Goal: Information Seeking & Learning: Find specific page/section

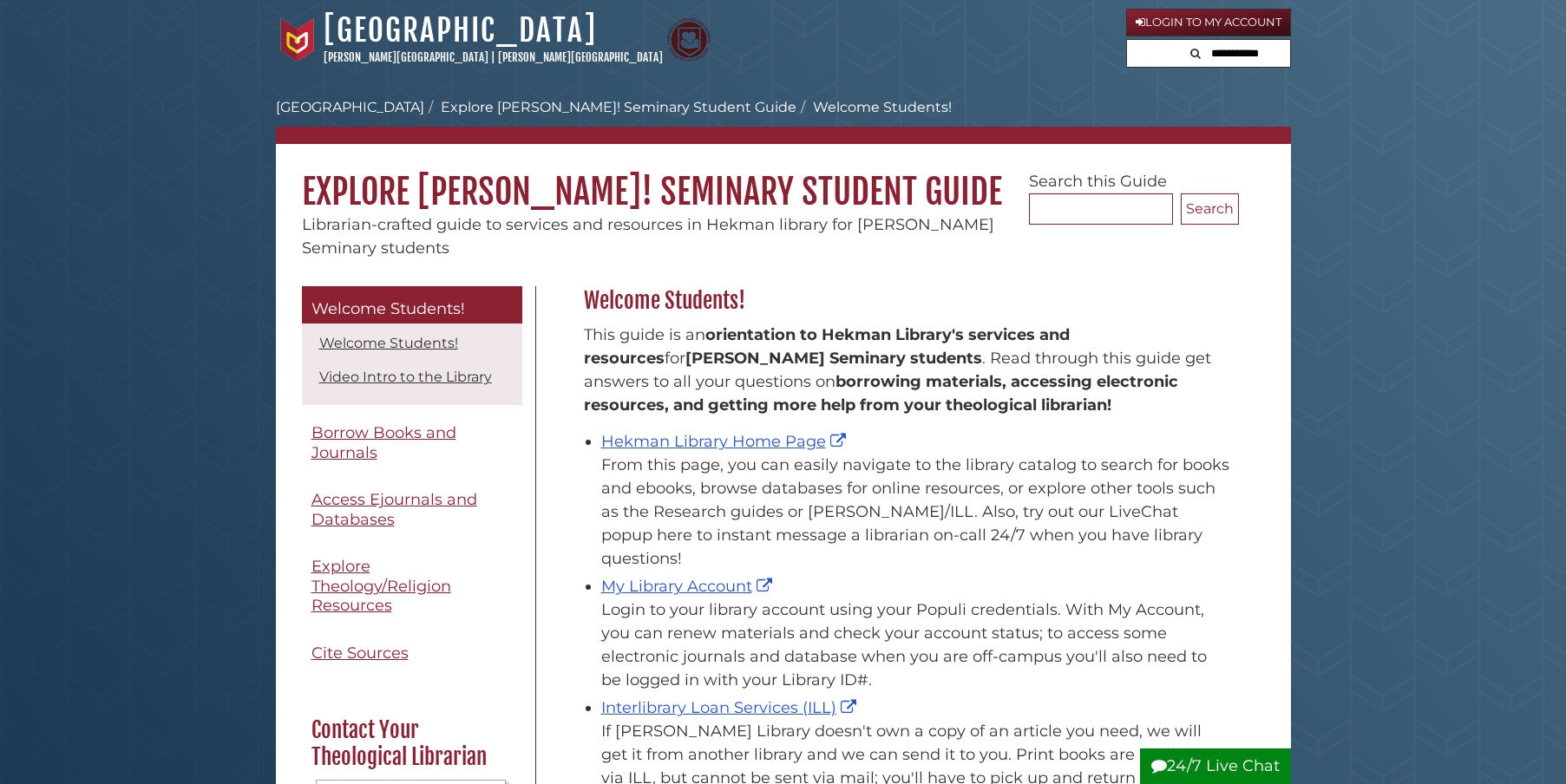
scroll to position [256, 664]
click at [769, 438] on link "Hekman Library Home Page" at bounding box center [726, 441] width 249 height 19
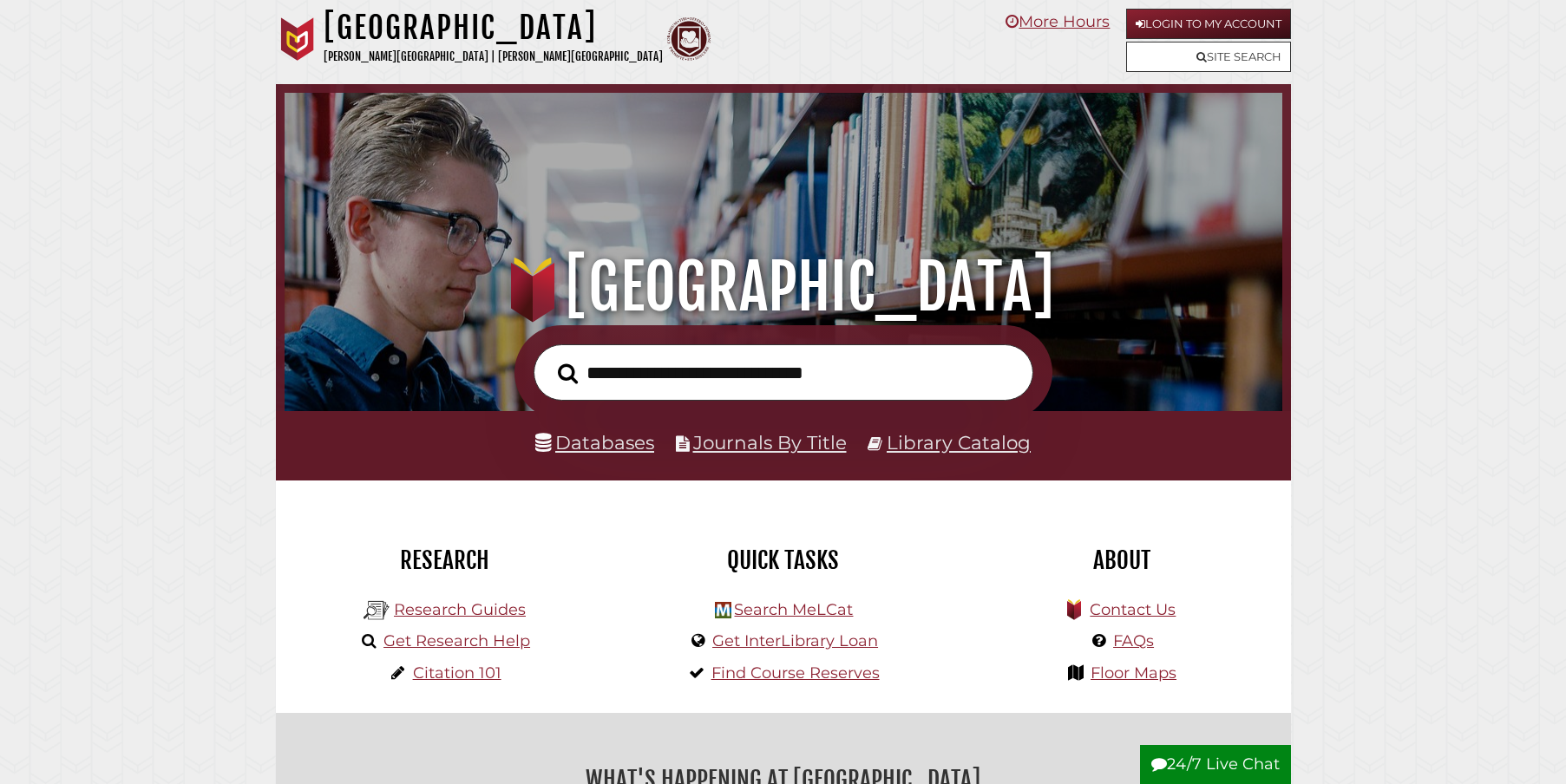
scroll to position [329, 989]
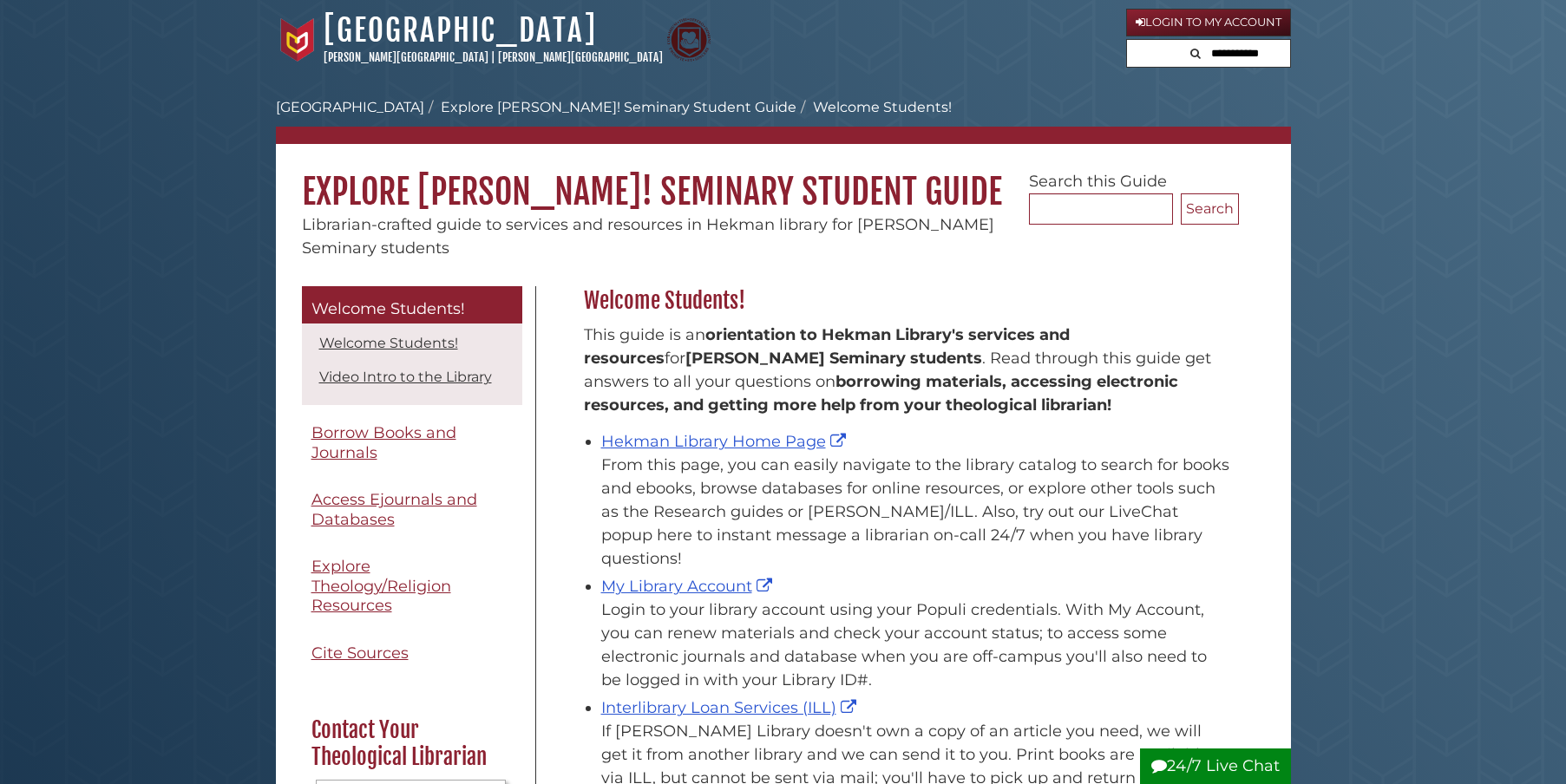
scroll to position [256, 664]
click at [680, 454] on div "From this page, you can easily navigate to the library catalog to search for bo…" at bounding box center [916, 512] width 629 height 117
click at [686, 441] on link "Hekman Library Home Page" at bounding box center [726, 441] width 249 height 19
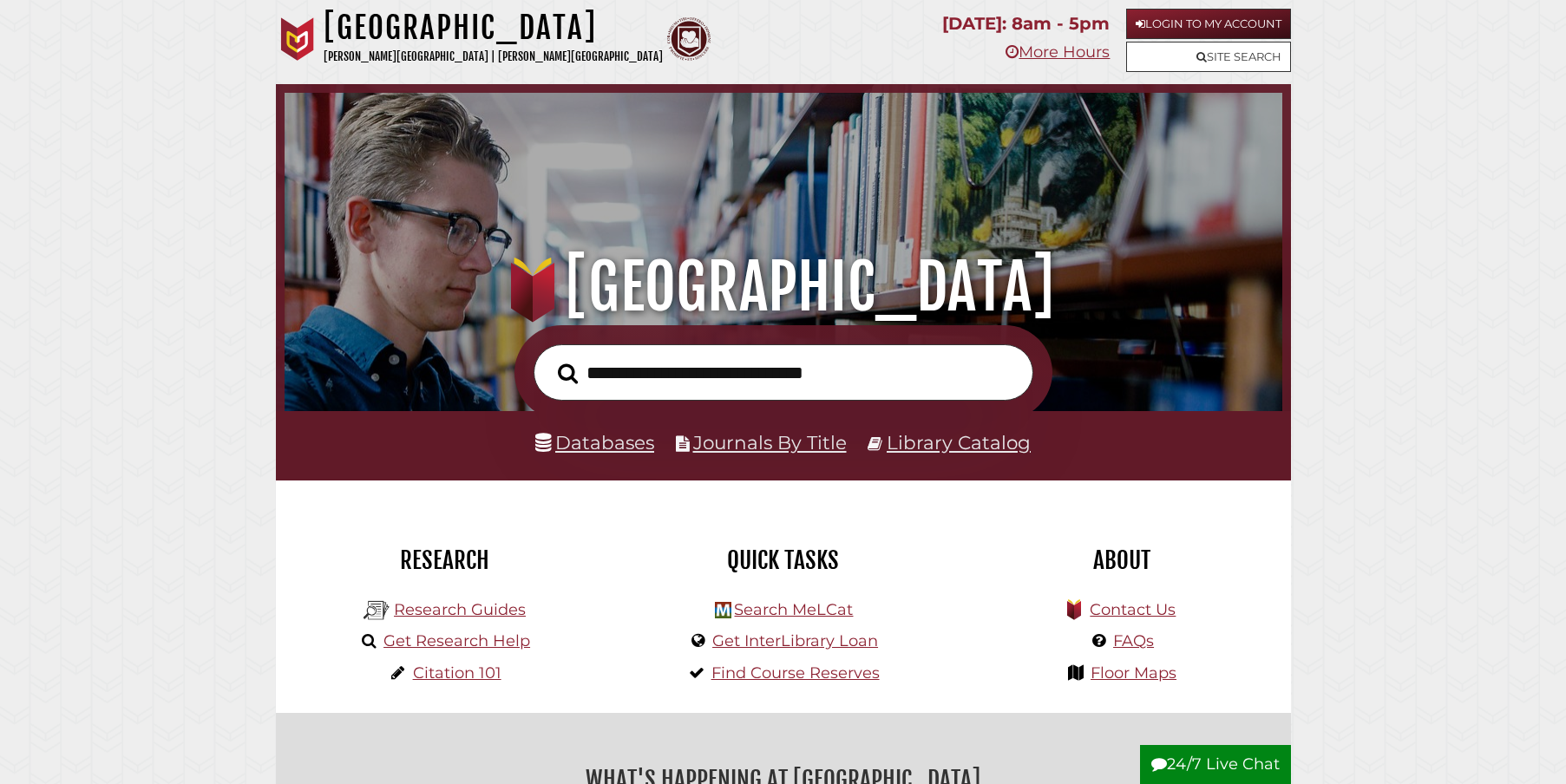
scroll to position [329, 989]
click at [631, 377] on input "text" at bounding box center [783, 373] width 500 height 57
paste input "**********"
type input "**********"
click at [568, 373] on button "Search" at bounding box center [568, 373] width 37 height 31
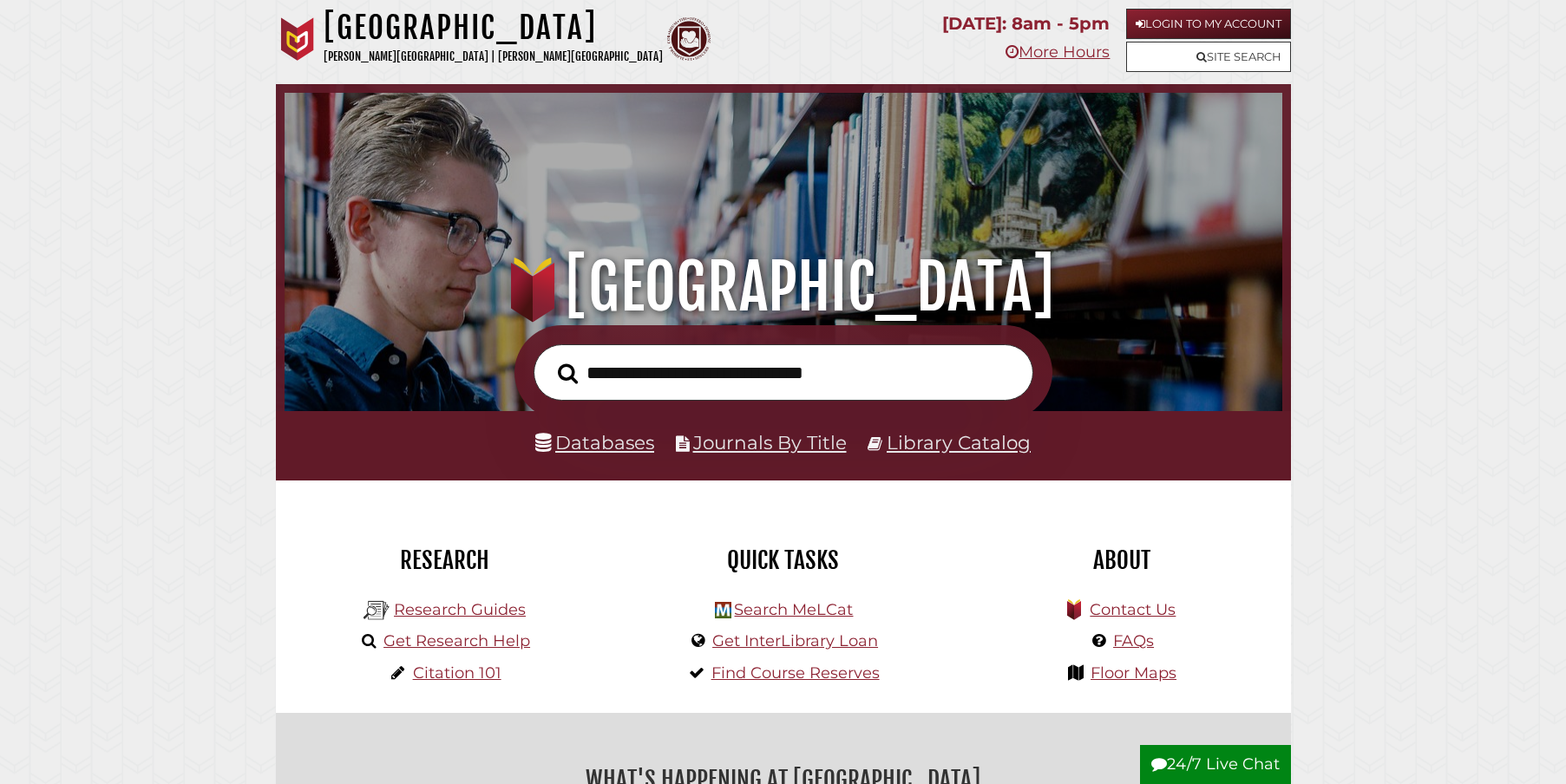
scroll to position [329, 989]
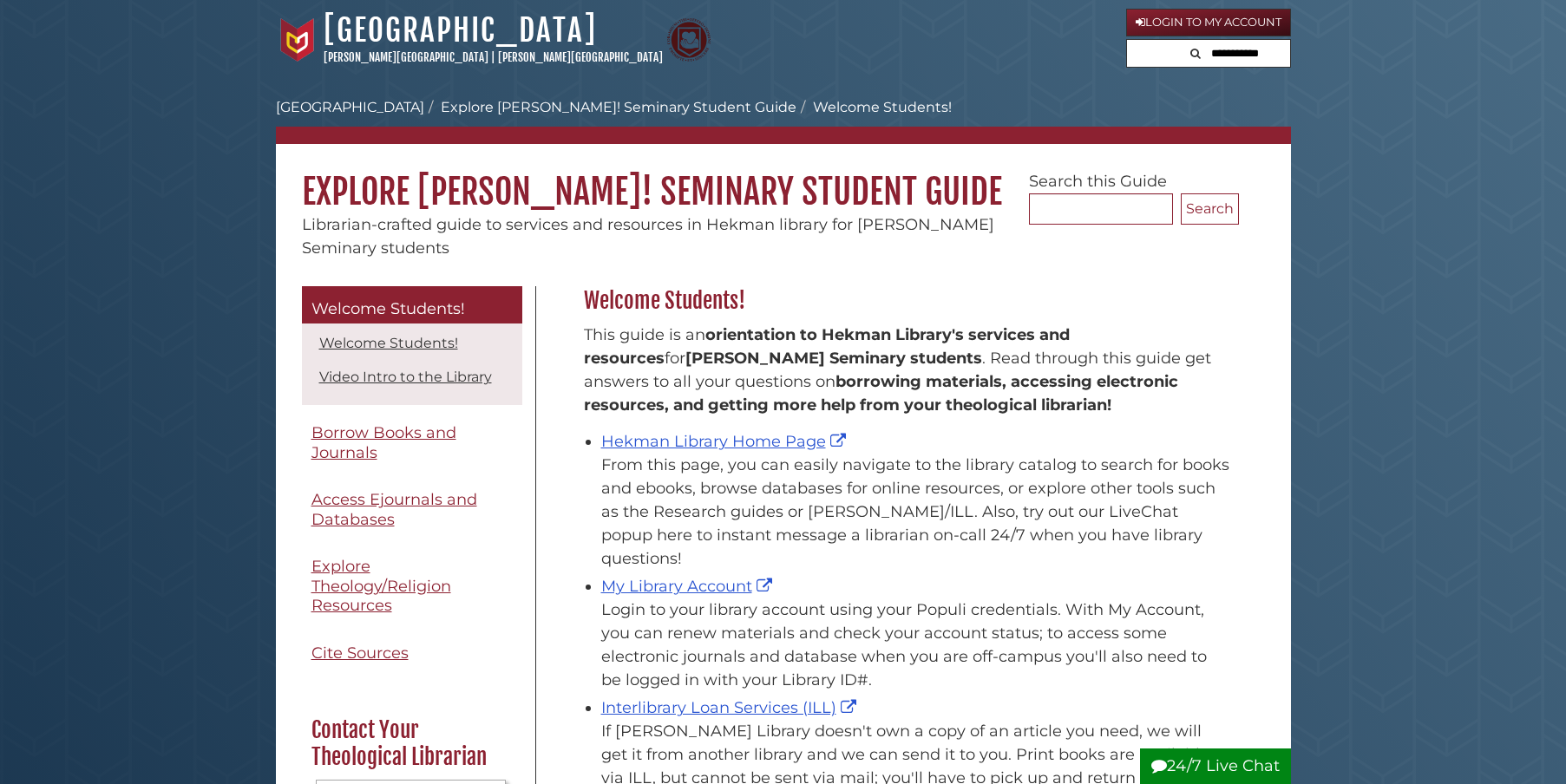
scroll to position [256, 664]
click at [747, 438] on link "Hekman Library Home Page" at bounding box center [726, 441] width 249 height 19
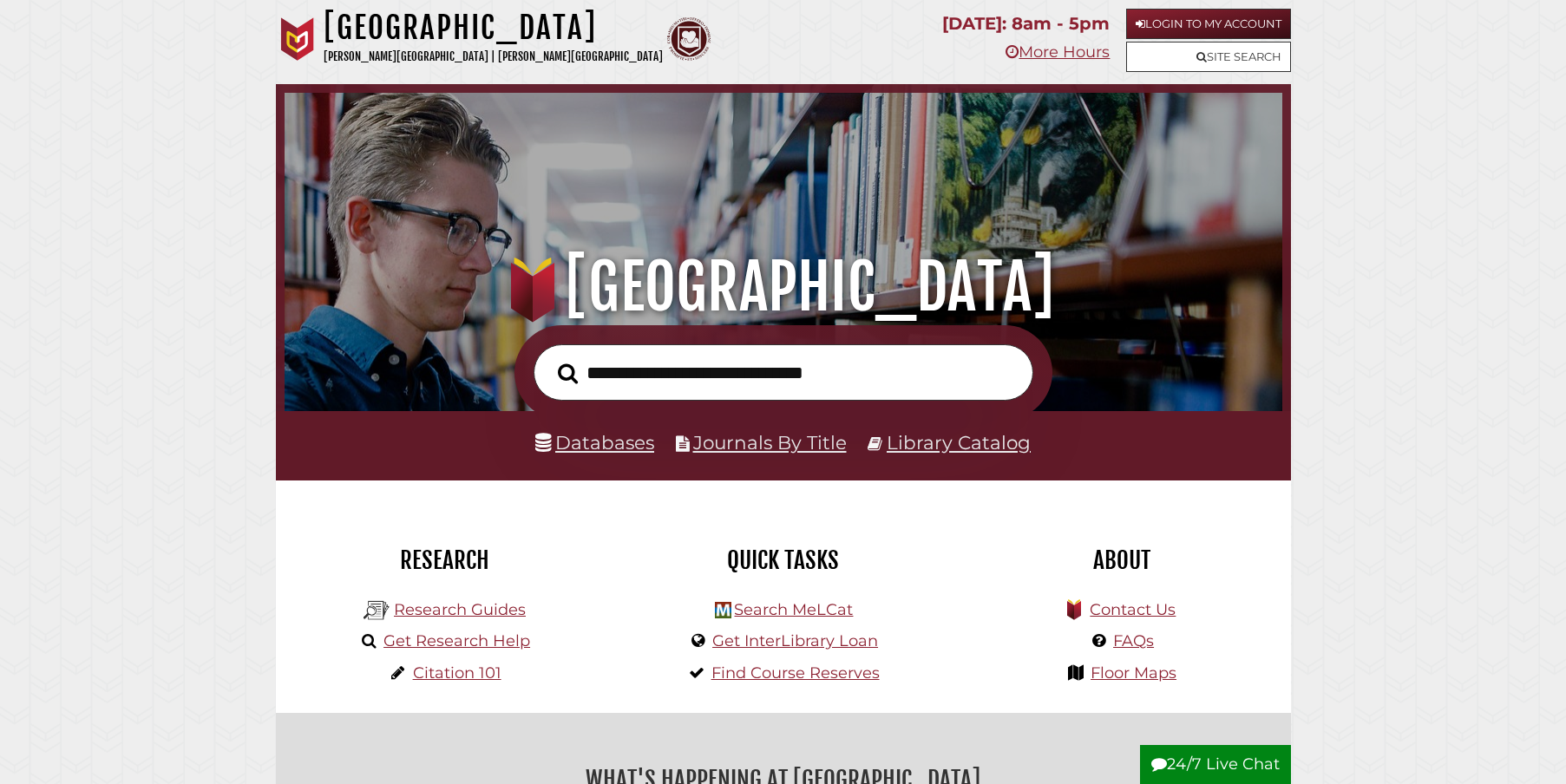
scroll to position [329, 989]
click at [602, 448] on link "Databases" at bounding box center [594, 442] width 119 height 23
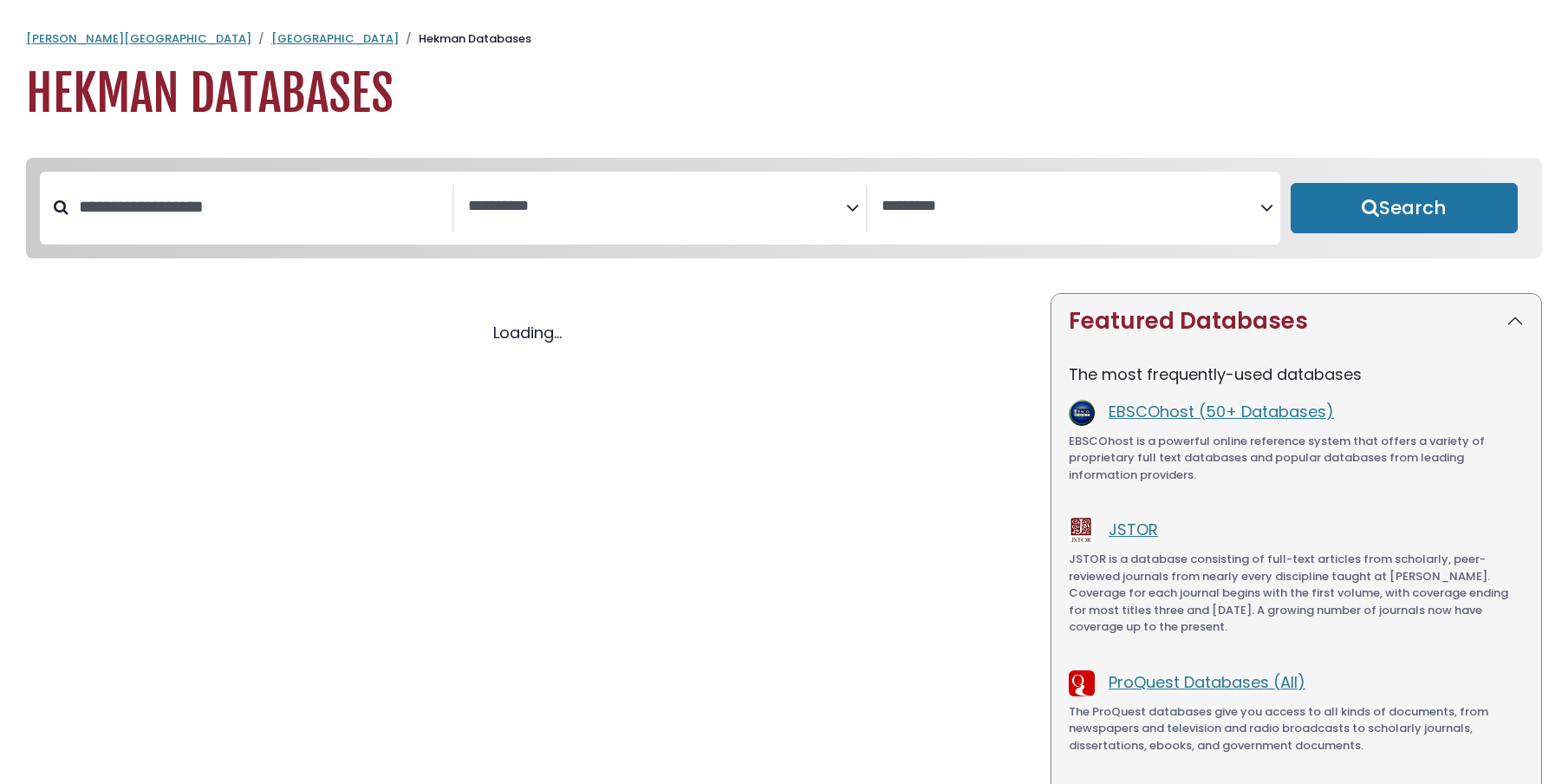
select select "Database Subject Filter"
select select "Database Vendors Filter"
select select "Database Subject Filter"
select select "Database Vendors Filter"
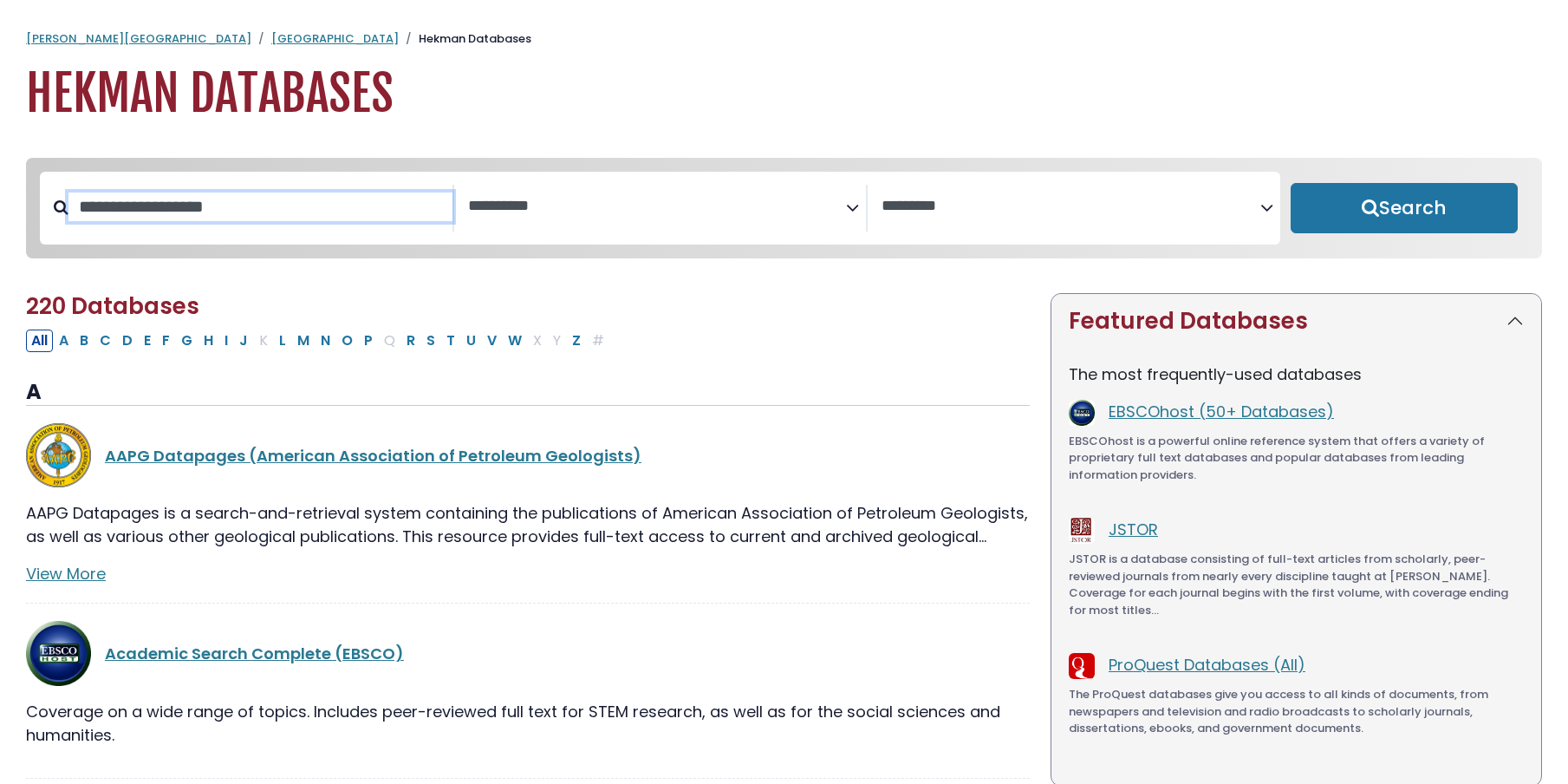
click at [232, 213] on input "Search database by title or keyword" at bounding box center [260, 207] width 384 height 28
type input "****"
click at [1404, 209] on button "Search" at bounding box center [1404, 207] width 227 height 50
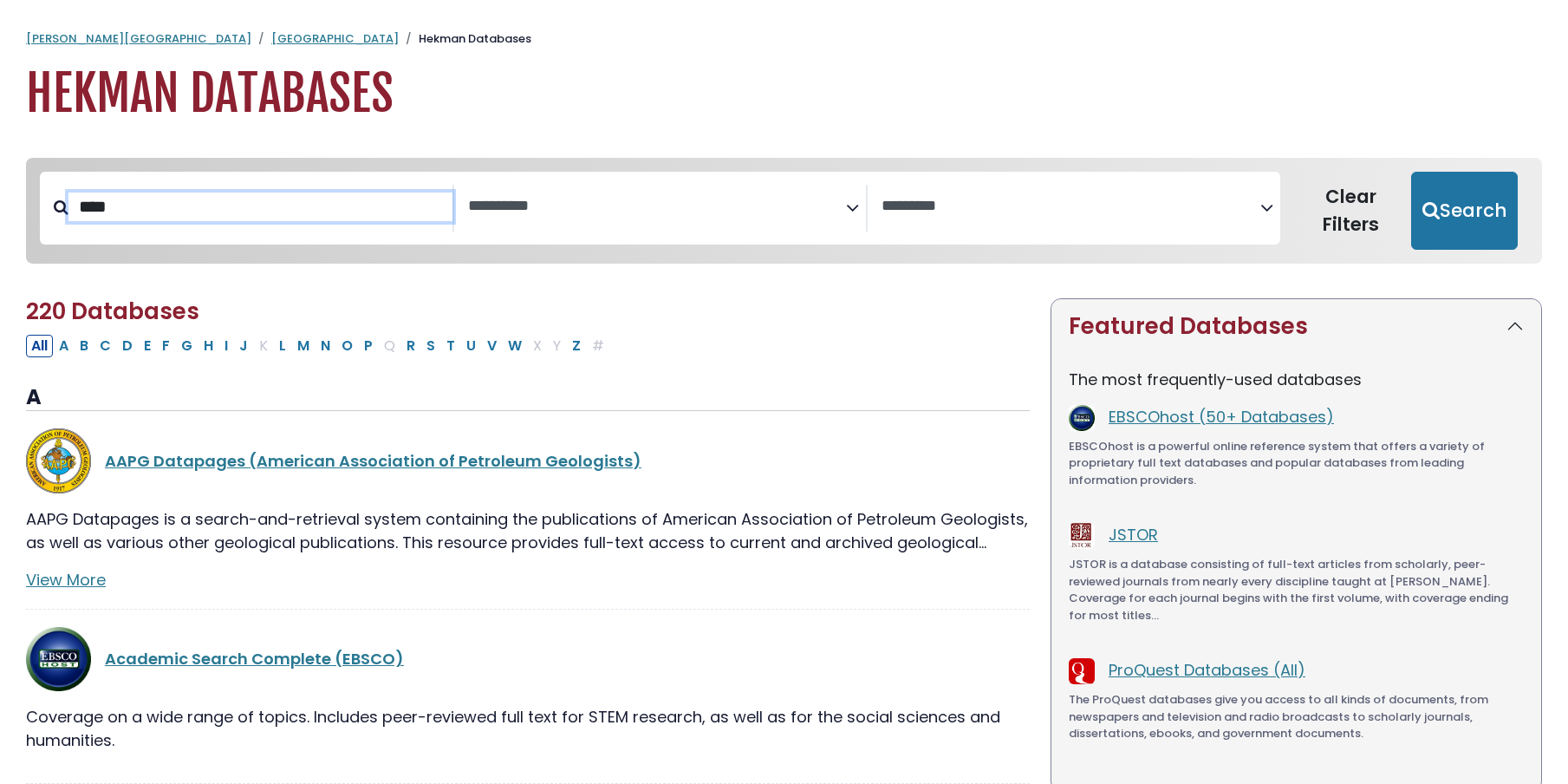
select select "Database Subject Filter"
select select "Database Vendors Filter"
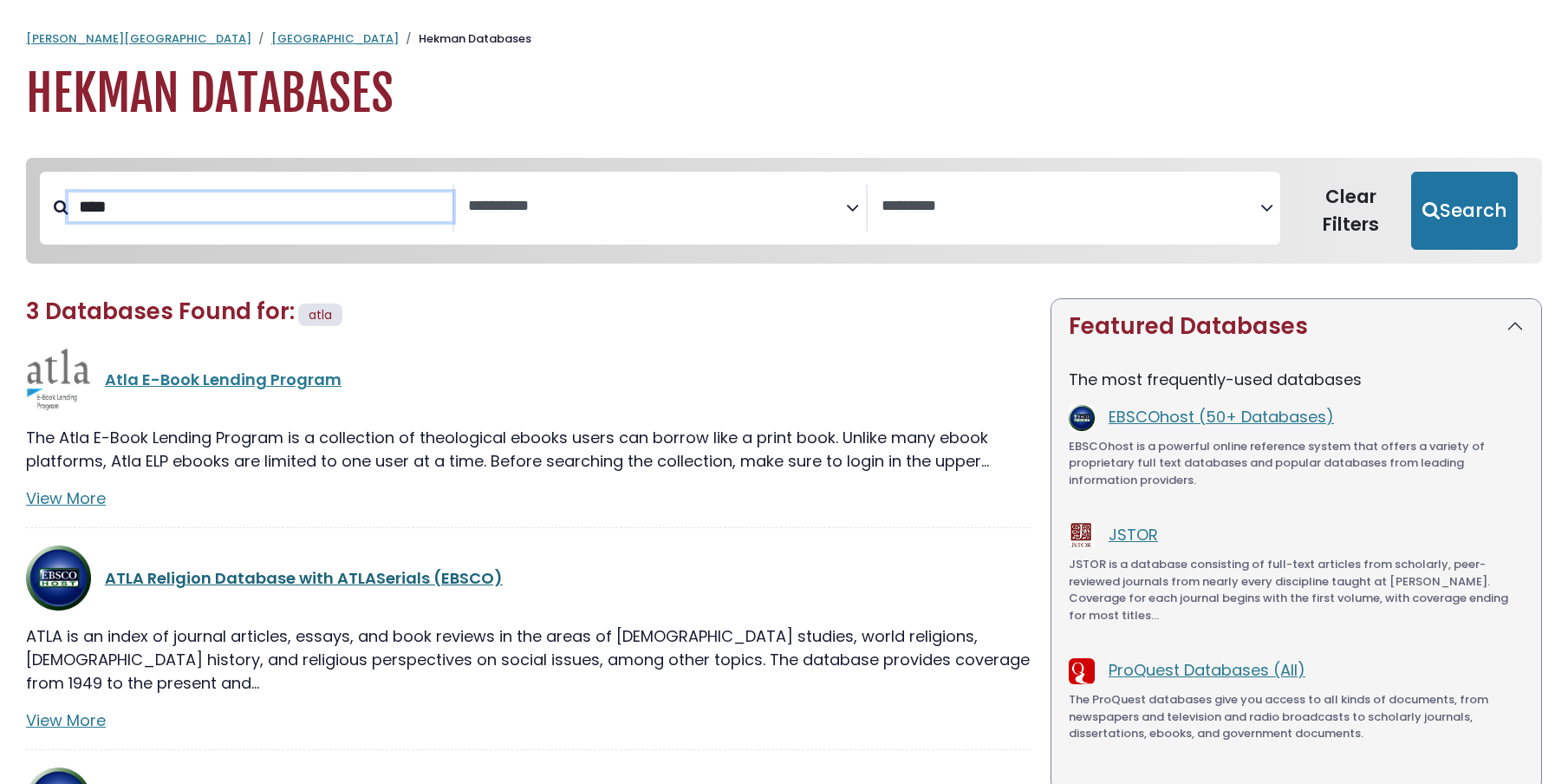
scroll to position [33, 0]
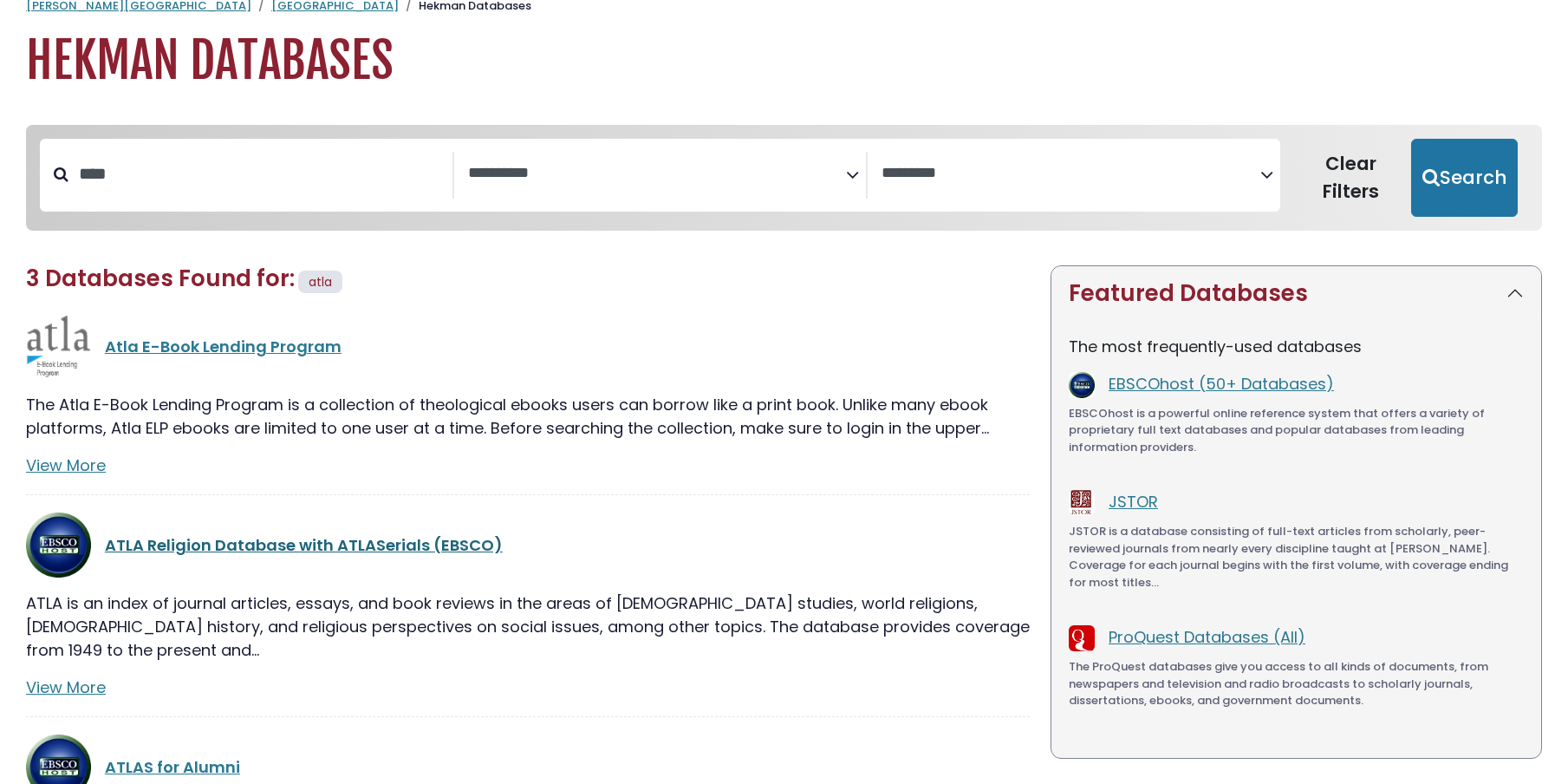
click at [303, 540] on link "ATLA Religion Database with ATLASerials (EBSCO)" at bounding box center [304, 545] width 398 height 22
